Goal: Task Accomplishment & Management: Manage account settings

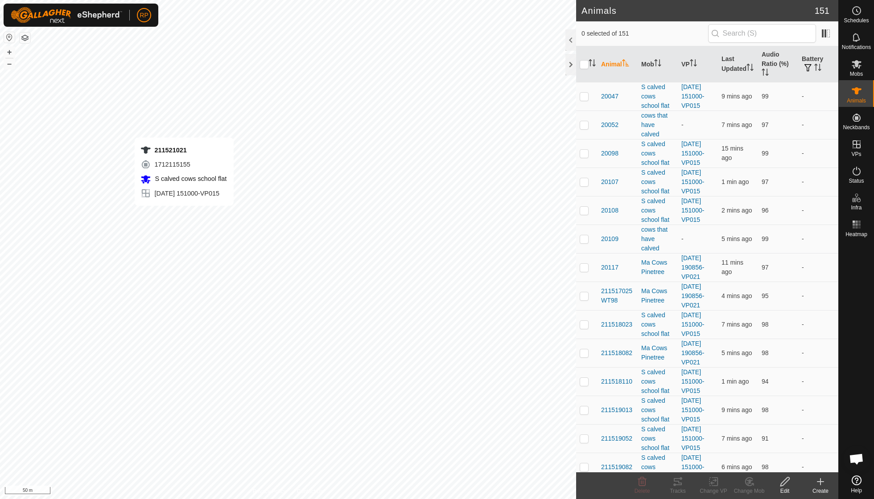
checkbox input "true"
click at [681, 484] on icon at bounding box center [678, 481] width 8 height 7
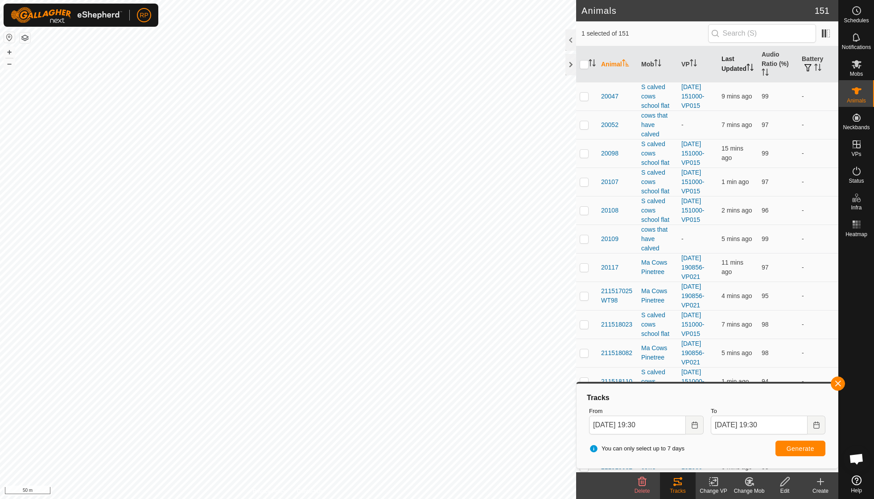
click at [725, 62] on th "Last Updated" at bounding box center [738, 64] width 40 height 36
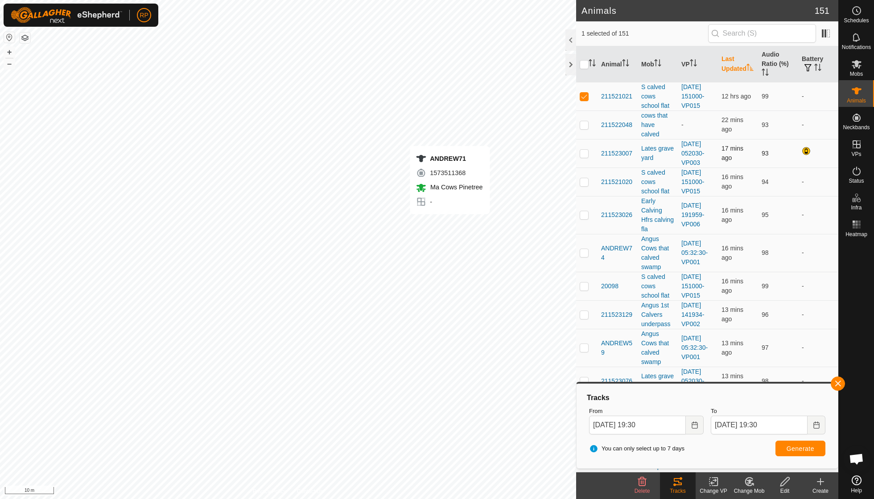
checkbox input "false"
click at [748, 482] on icon at bounding box center [747, 483] width 2 height 3
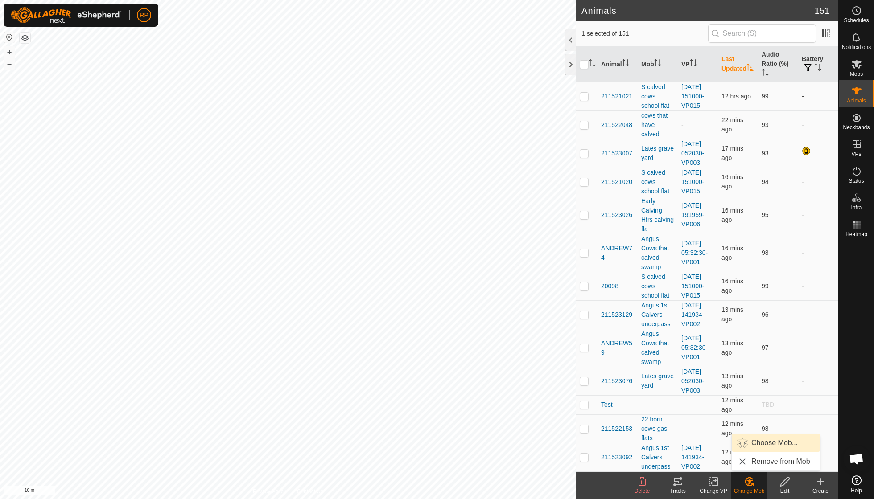
click at [760, 446] on link "Choose Mob..." at bounding box center [775, 443] width 88 height 18
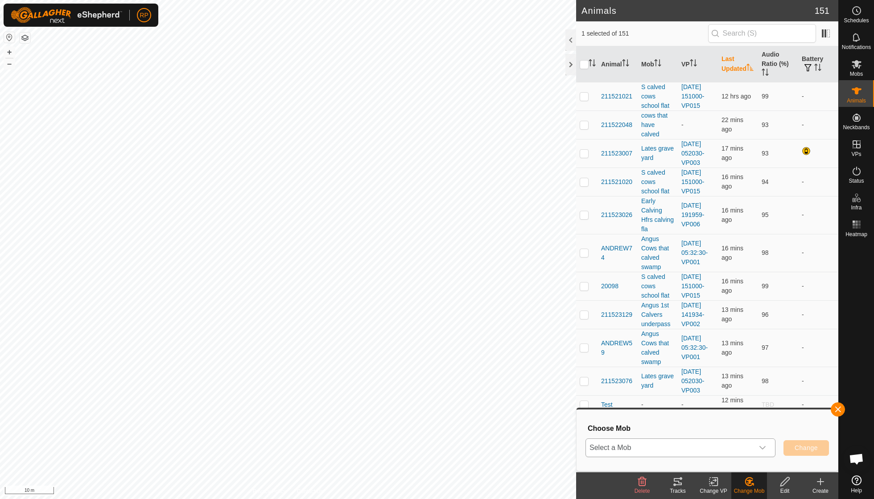
click at [761, 445] on icon "dropdown trigger" at bounding box center [762, 447] width 7 height 7
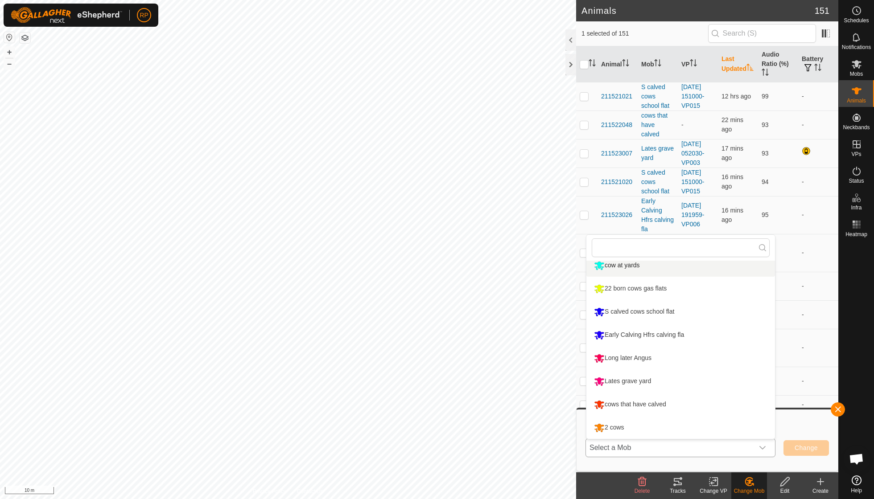
scroll to position [145, 0]
click at [674, 407] on li "cows that have calved" at bounding box center [680, 405] width 189 height 22
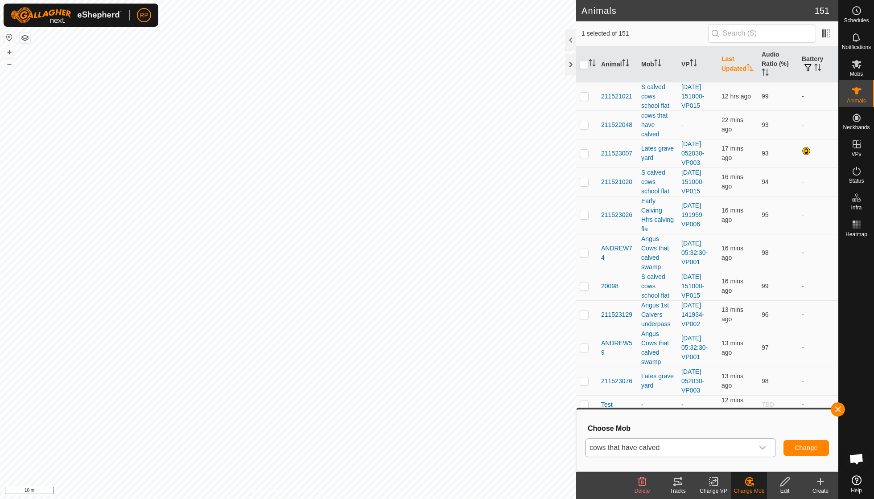
click at [806, 446] on span "Change" at bounding box center [805, 447] width 23 height 7
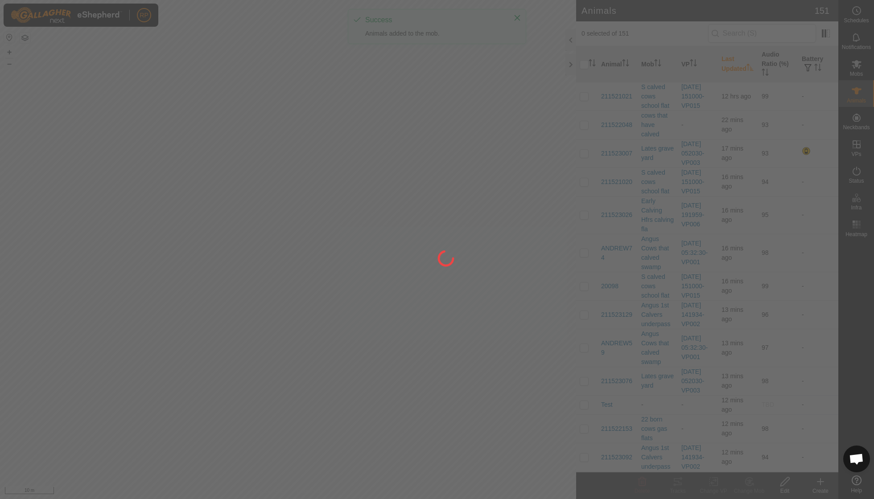
checkbox input "false"
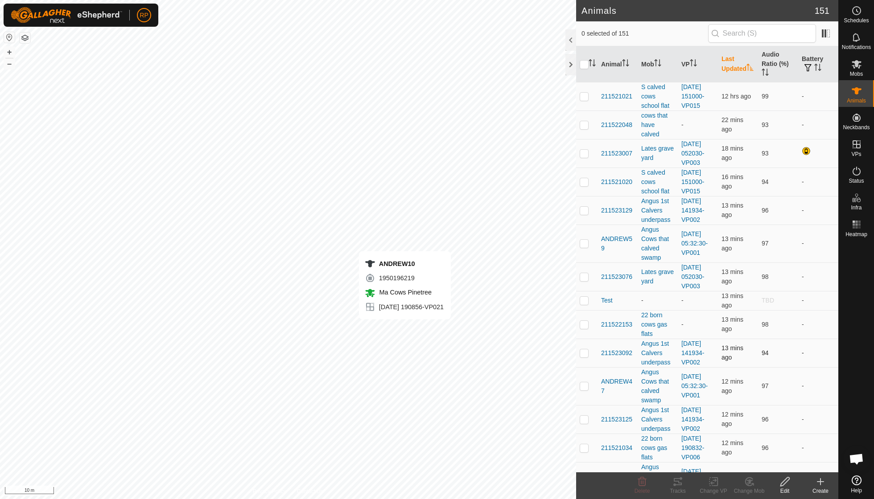
checkbox input "true"
click at [748, 482] on icon at bounding box center [749, 482] width 11 height 11
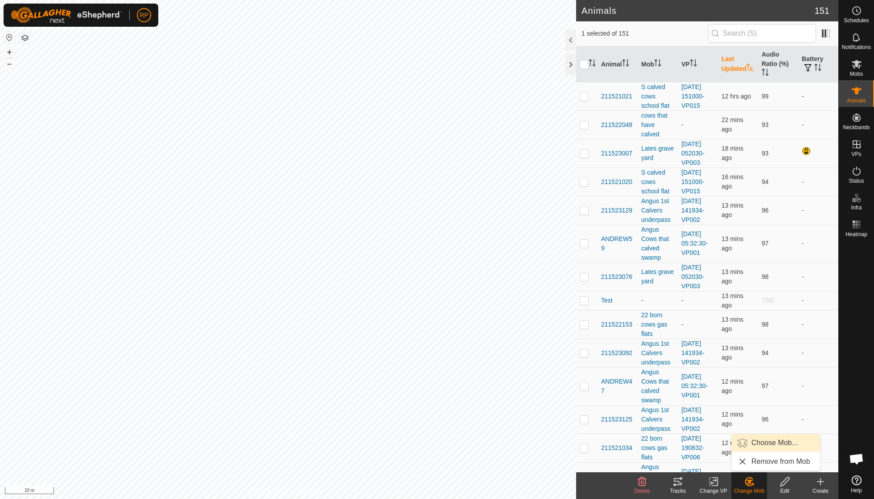
click at [754, 440] on link "Choose Mob..." at bounding box center [775, 443] width 88 height 18
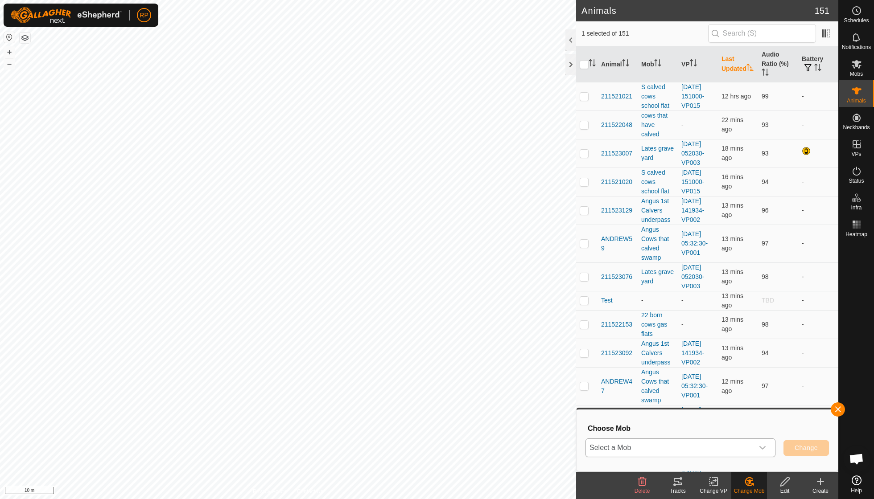
click at [765, 446] on icon "dropdown trigger" at bounding box center [762, 447] width 7 height 7
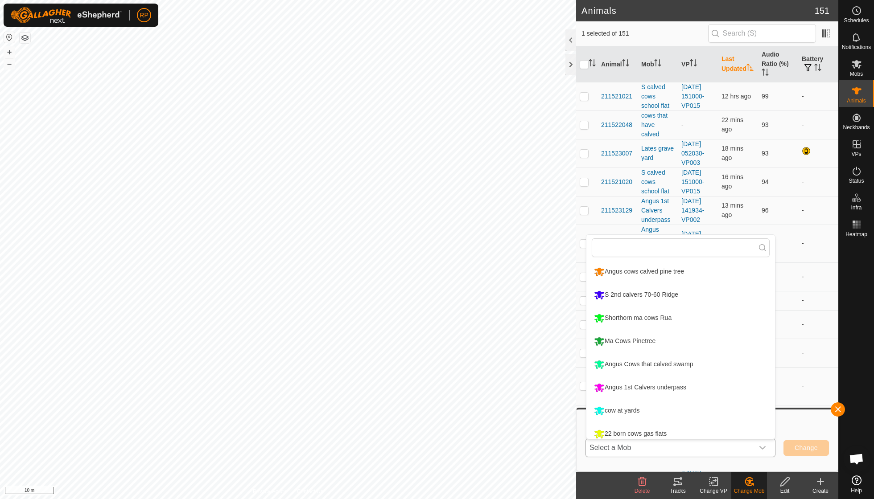
scroll to position [6, 0]
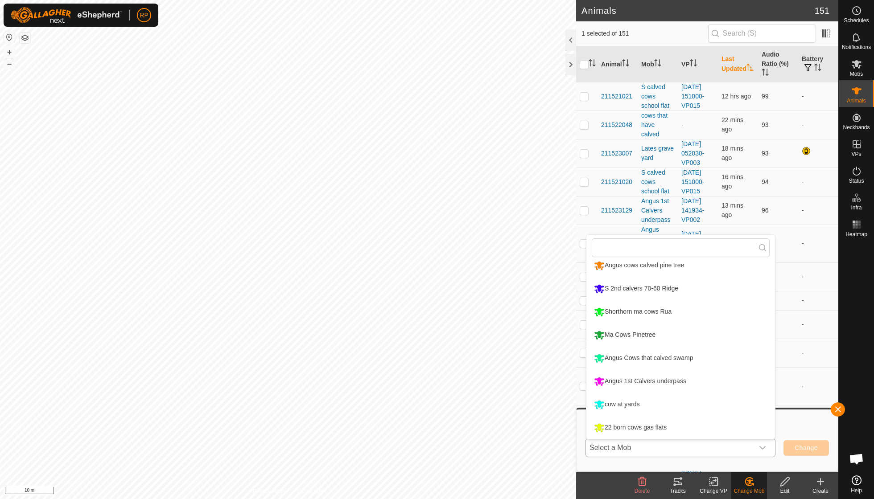
click at [762, 448] on icon "dropdown trigger" at bounding box center [762, 448] width 6 height 4
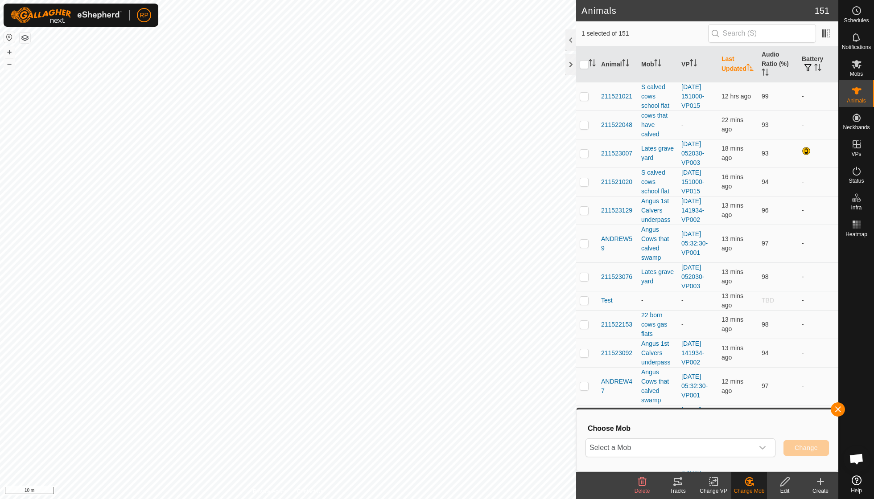
click at [712, 482] on icon at bounding box center [713, 482] width 11 height 11
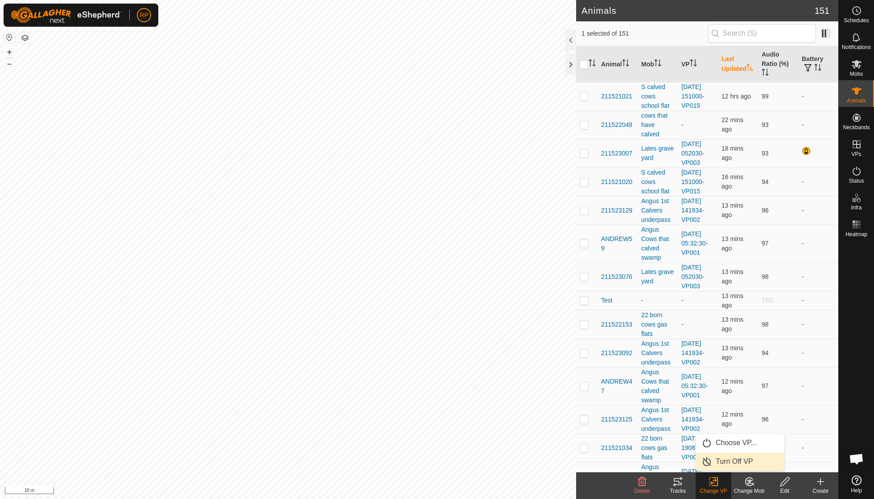
click at [728, 465] on link "Turn Off VP" at bounding box center [740, 462] width 88 height 18
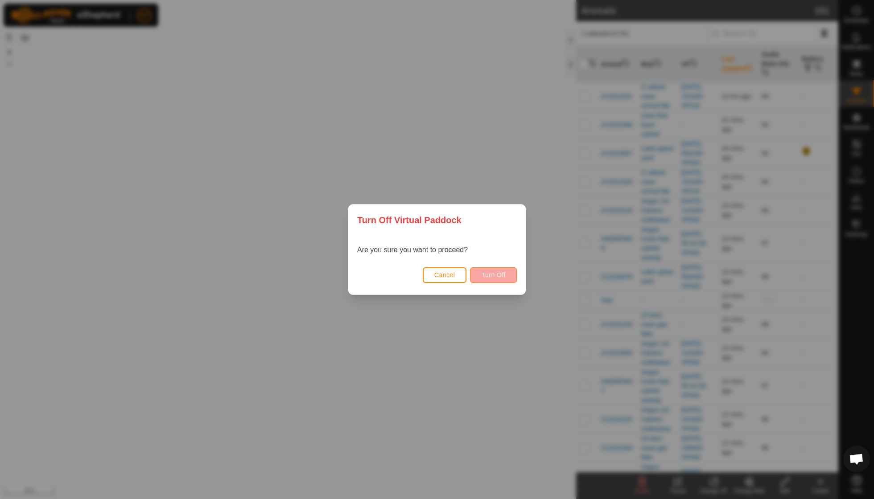
click at [489, 273] on span "Turn Off" at bounding box center [493, 274] width 25 height 7
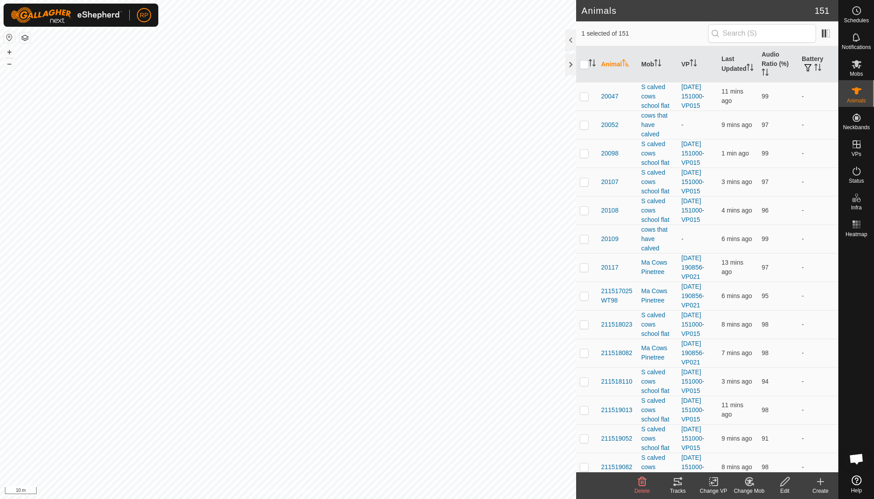
click at [749, 485] on icon at bounding box center [749, 482] width 8 height 8
click at [755, 446] on link "Choose Mob..." at bounding box center [775, 443] width 88 height 18
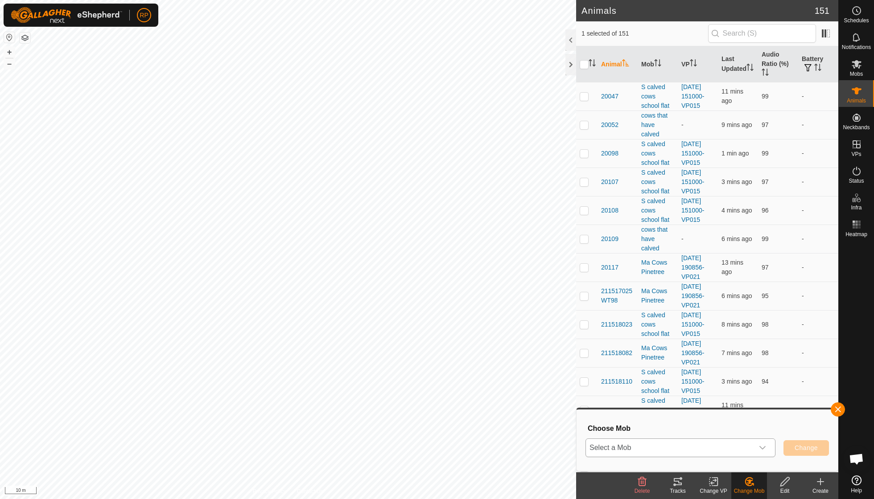
click at [764, 448] on icon "dropdown trigger" at bounding box center [762, 447] width 7 height 7
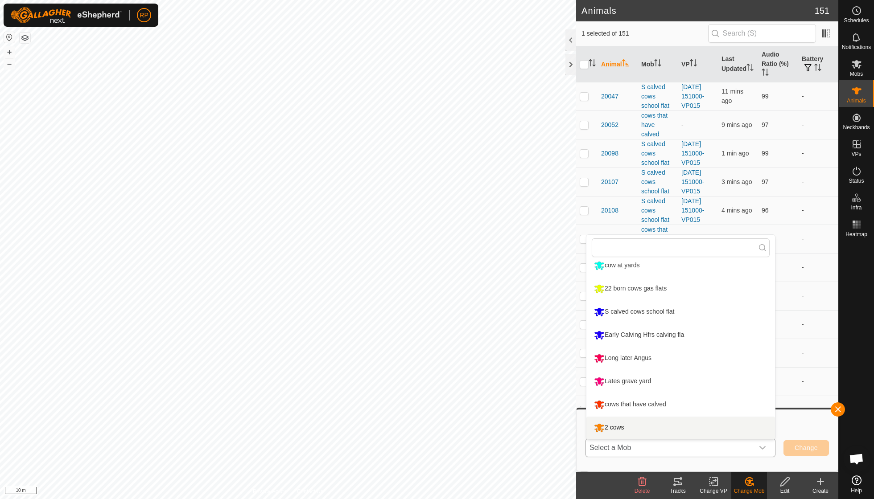
scroll to position [145, 0]
click at [655, 406] on li "cows that have calved" at bounding box center [680, 405] width 189 height 22
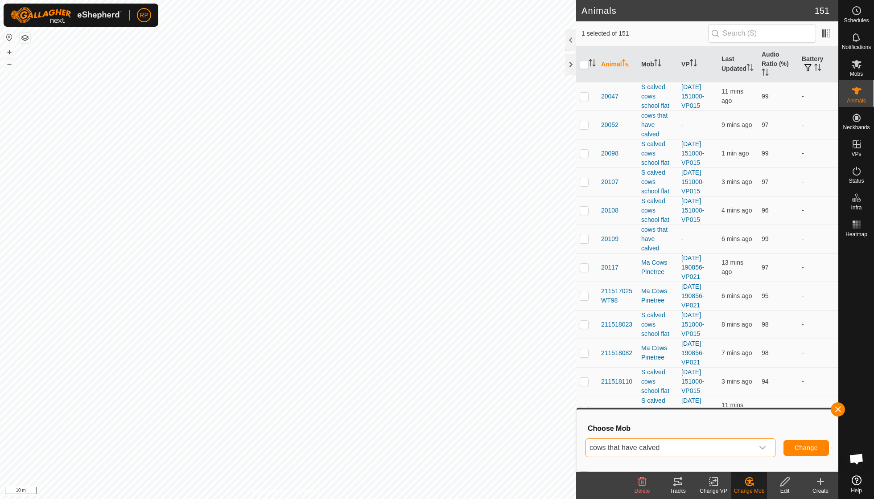
click at [799, 453] on button "Change" at bounding box center [805, 448] width 45 height 16
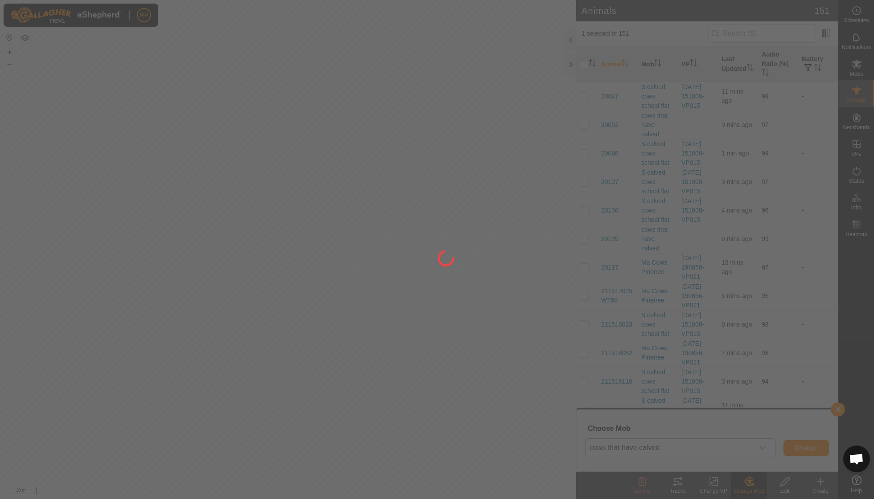
checkbox input "false"
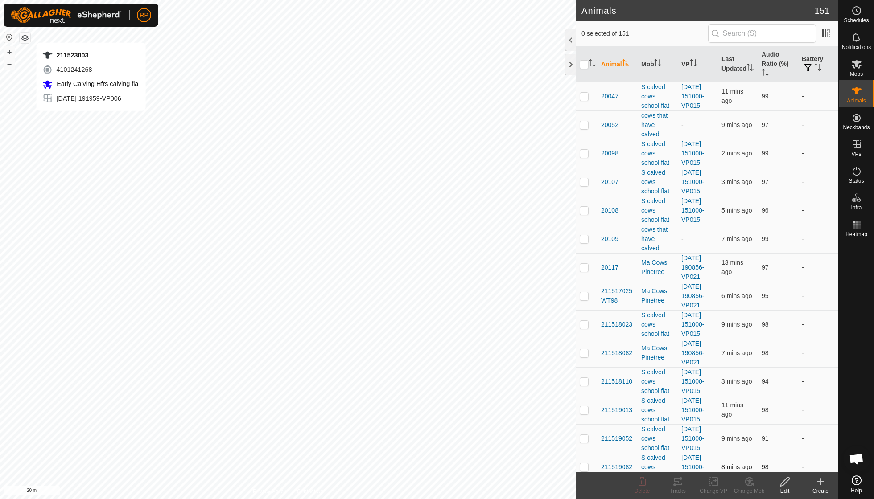
checkbox input "true"
click at [678, 480] on icon at bounding box center [677, 482] width 11 height 11
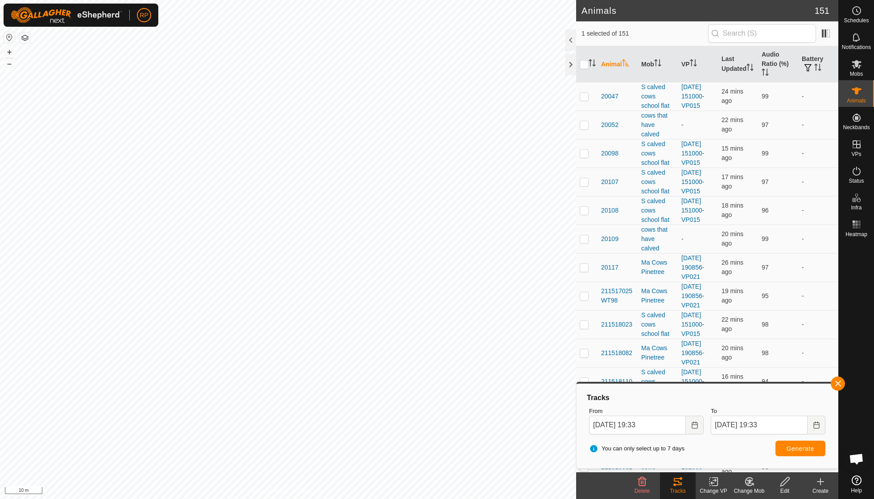
click at [609, 63] on th "Animal" at bounding box center [617, 64] width 40 height 36
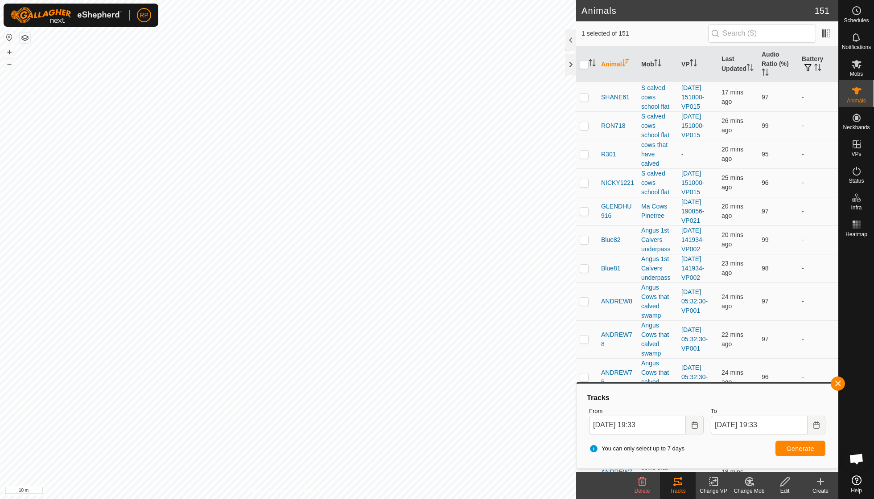
scroll to position [29, 0]
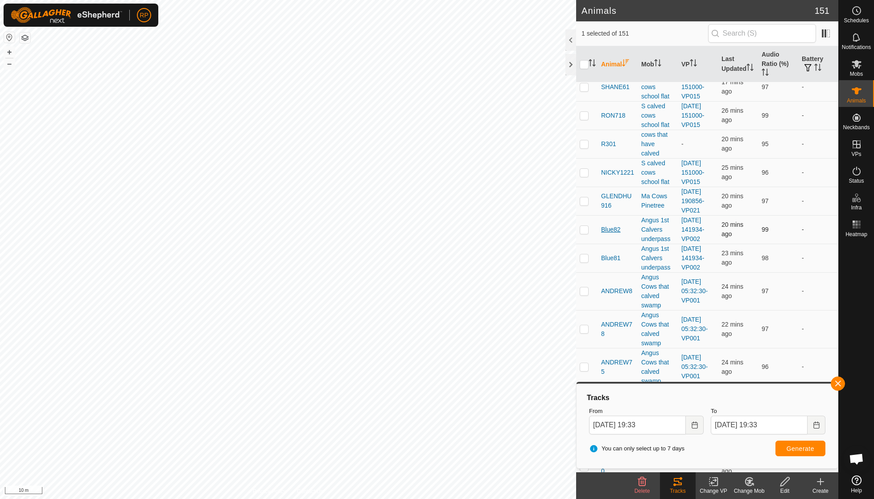
click at [607, 225] on span "Blue82" at bounding box center [611, 229] width 20 height 9
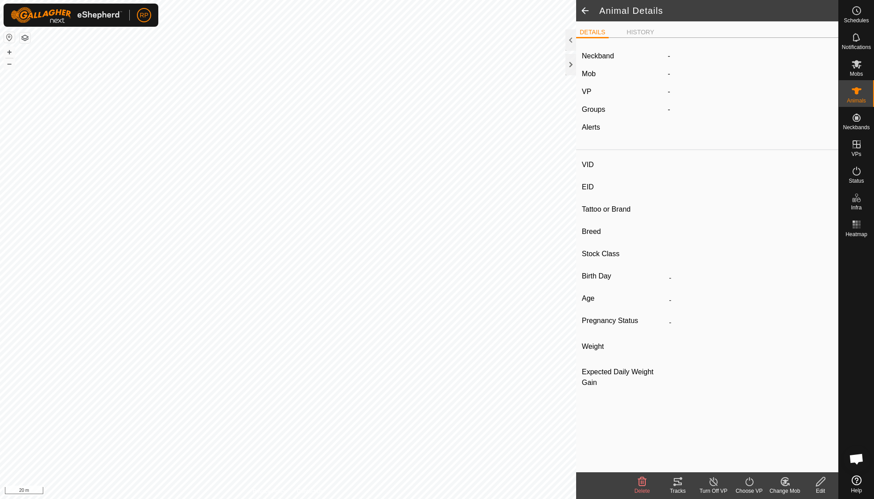
type input "Blue82"
type input "-"
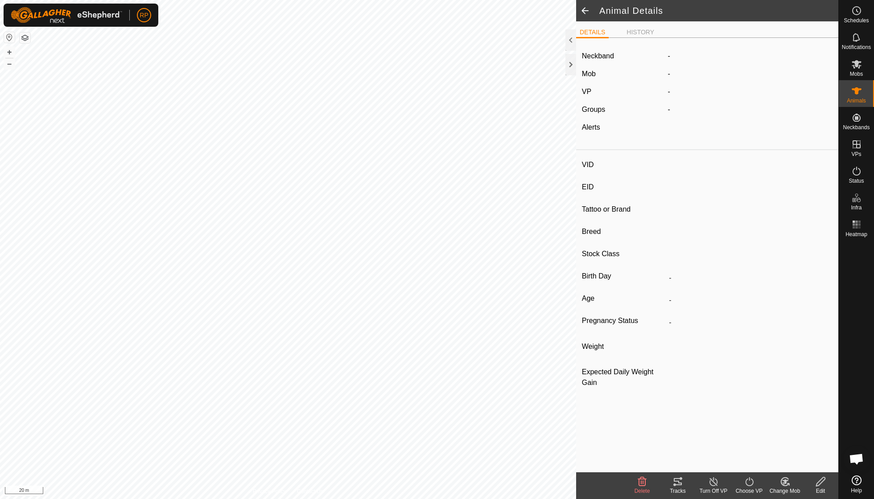
type input "0 kg"
type input "-"
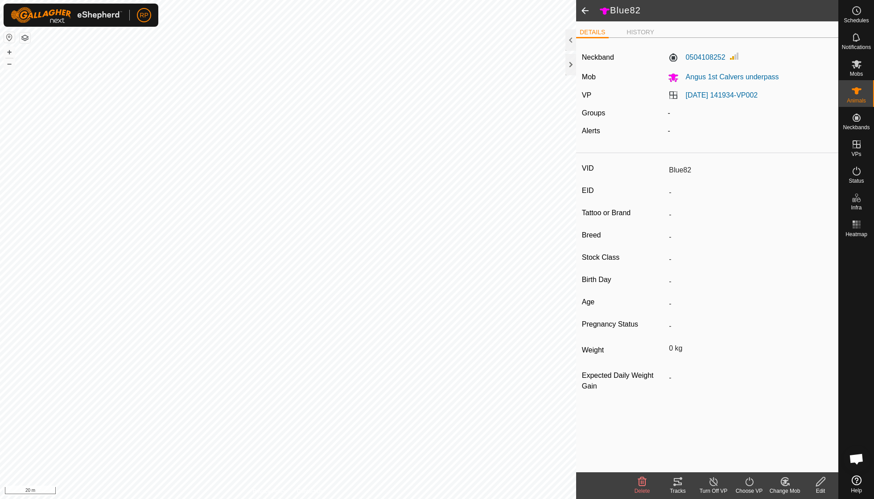
click at [676, 481] on icon at bounding box center [677, 482] width 11 height 11
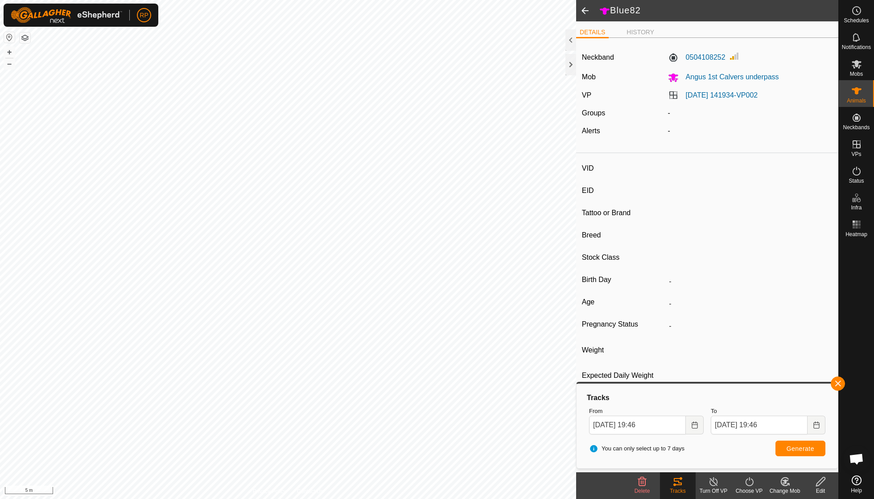
click at [803, 448] on span "Generate" at bounding box center [800, 448] width 28 height 7
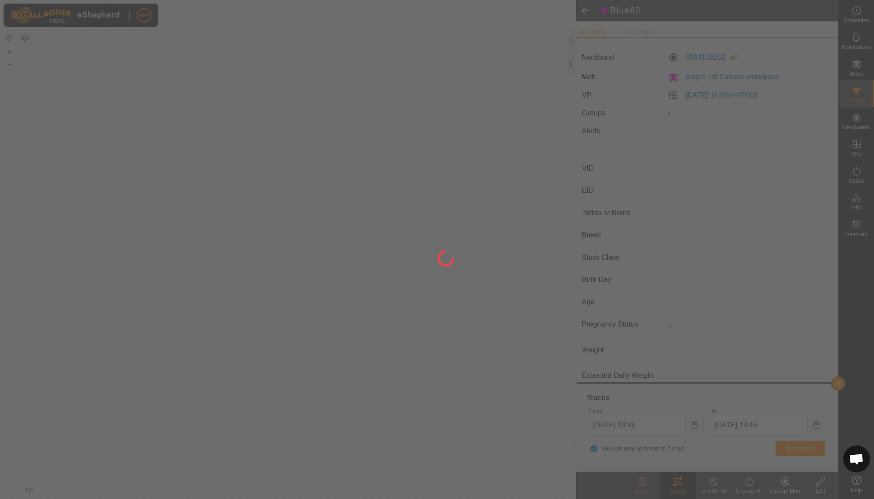
type input "Blue81"
type input "-"
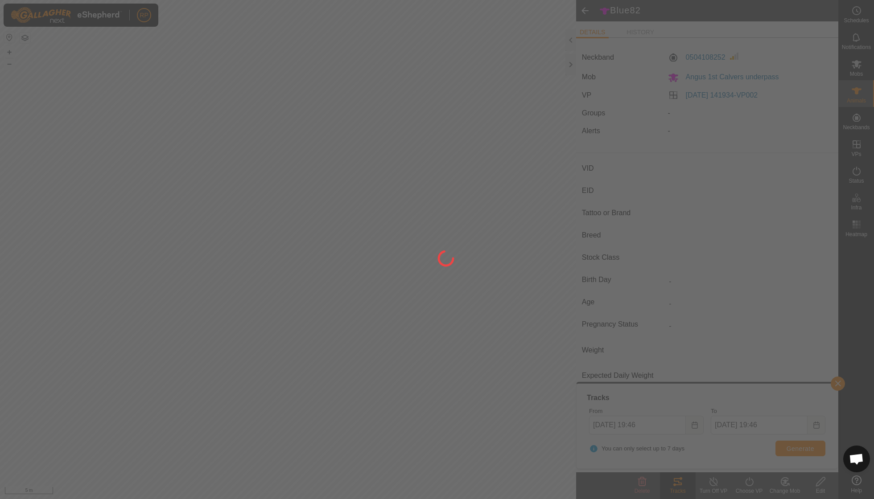
type input "0 kg"
type input "-"
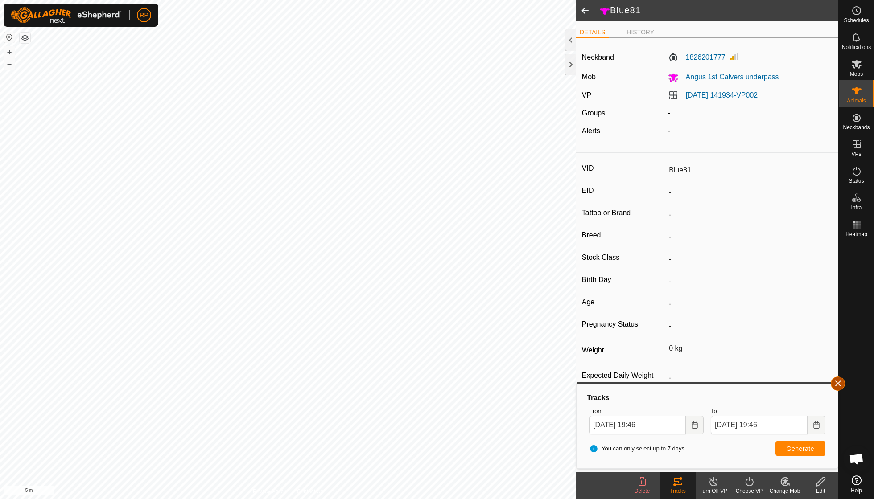
click at [842, 384] on button "button" at bounding box center [837, 384] width 14 height 14
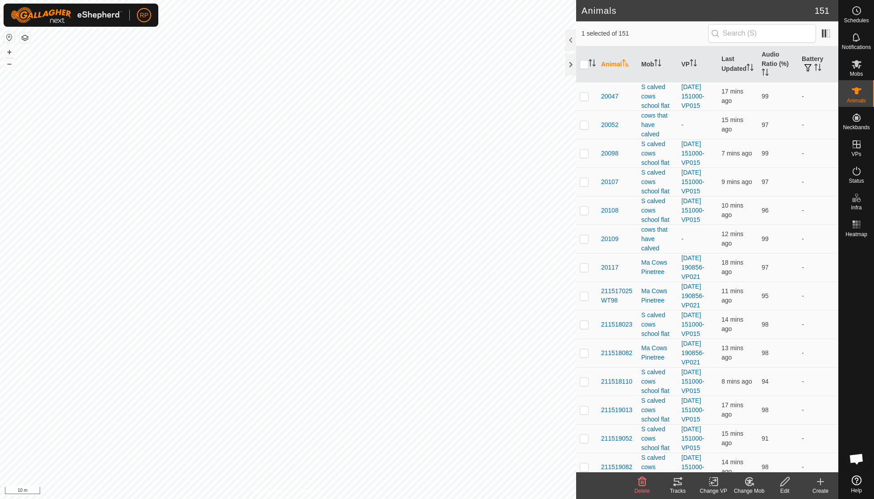
click at [711, 482] on icon at bounding box center [713, 482] width 6 height 6
click at [719, 444] on link "Choose VP..." at bounding box center [740, 443] width 88 height 18
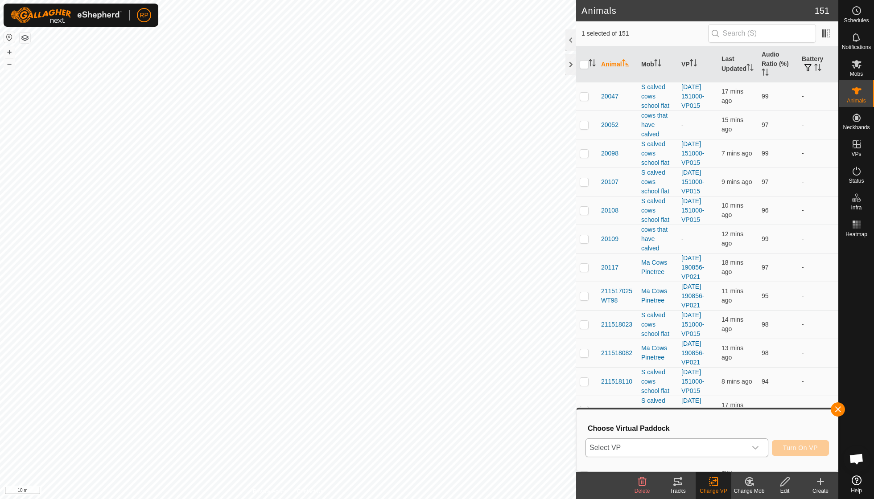
click at [756, 447] on icon "dropdown trigger" at bounding box center [755, 447] width 7 height 7
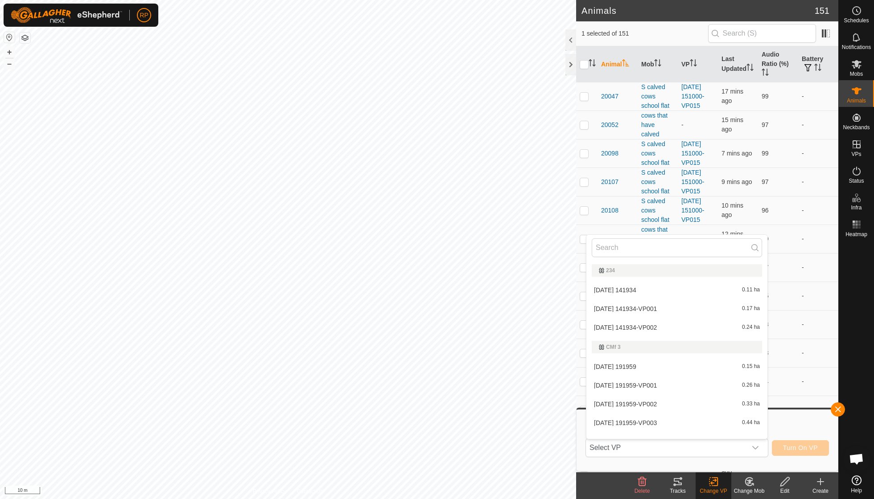
click at [704, 477] on change-vp-svg-icon at bounding box center [713, 482] width 36 height 11
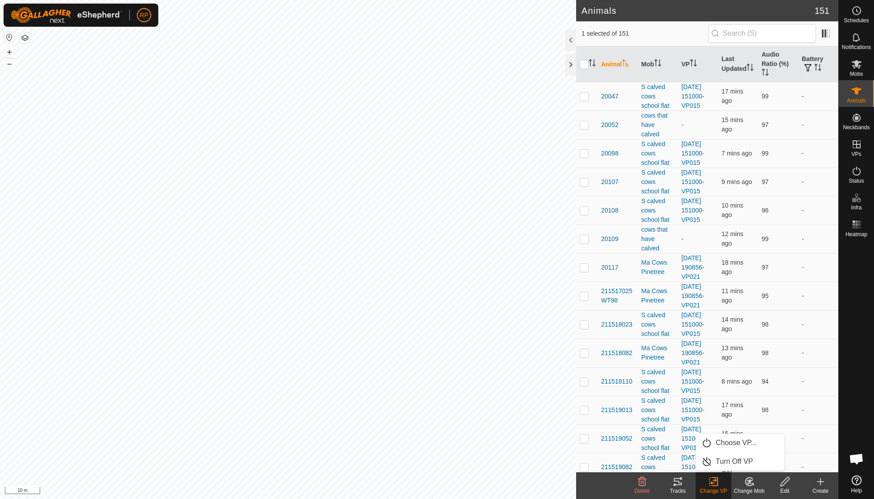
click at [745, 479] on icon at bounding box center [749, 482] width 11 height 11
click at [765, 447] on link "Choose Mob..." at bounding box center [775, 443] width 88 height 18
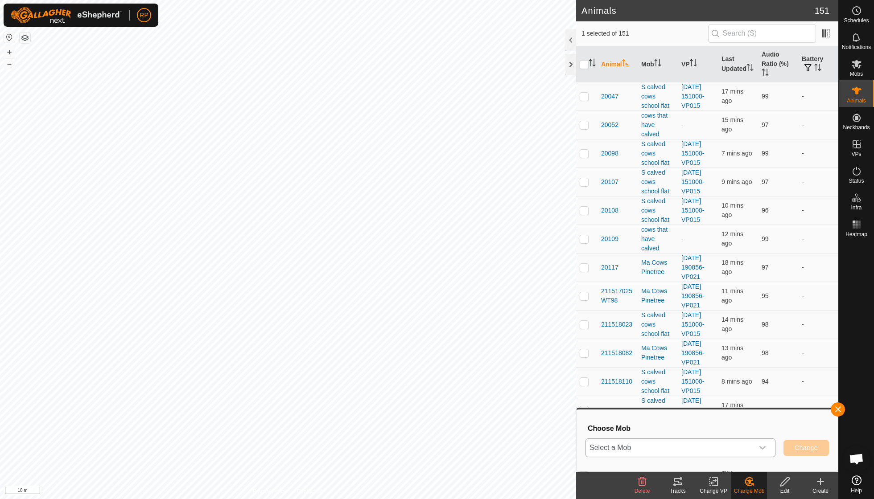
click at [764, 447] on icon "dropdown trigger" at bounding box center [762, 448] width 6 height 4
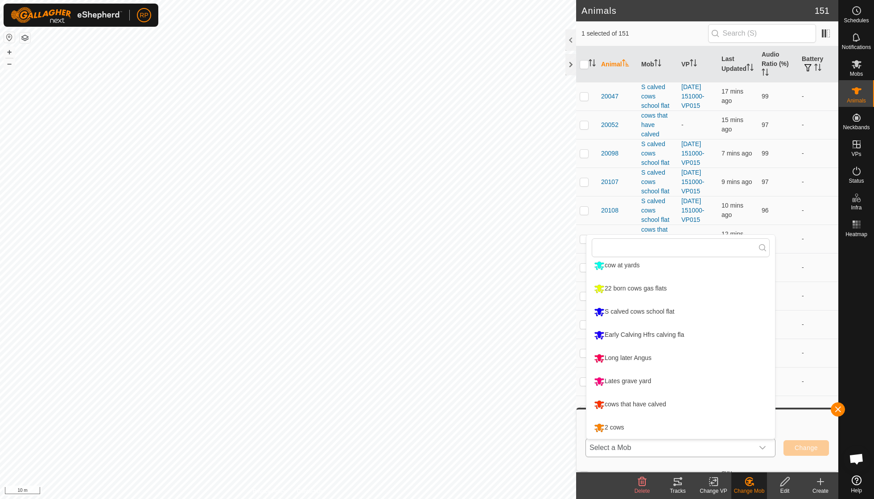
scroll to position [145, 0]
click at [660, 402] on li "cows that have calved" at bounding box center [680, 405] width 189 height 22
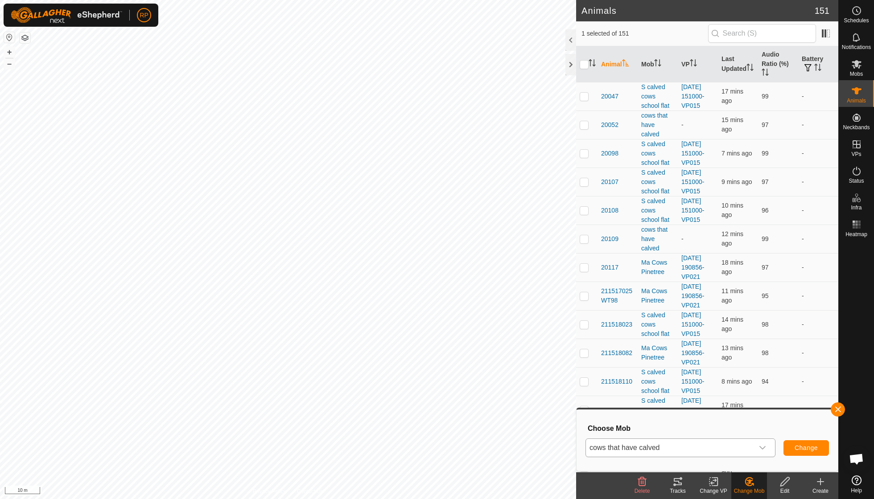
click at [796, 444] on button "Change" at bounding box center [805, 448] width 45 height 16
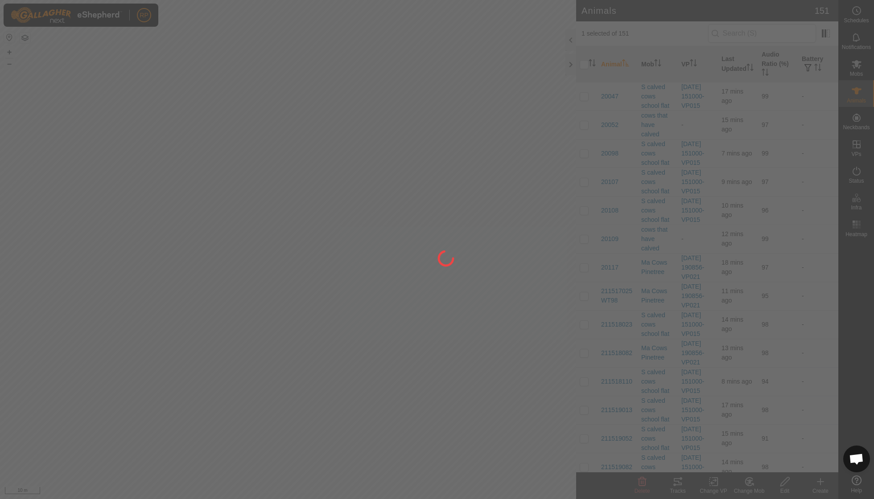
checkbox input "false"
